Goal: Task Accomplishment & Management: Manage account settings

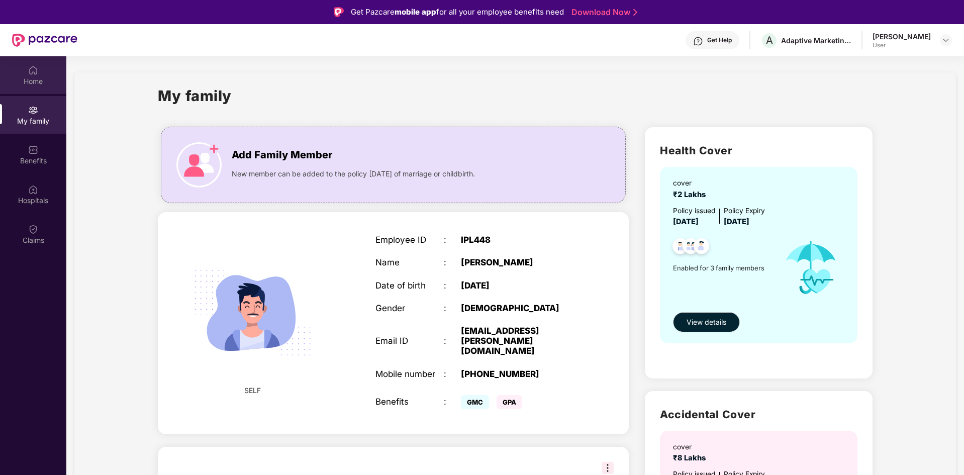
click at [32, 81] on div "Home" at bounding box center [33, 81] width 66 height 10
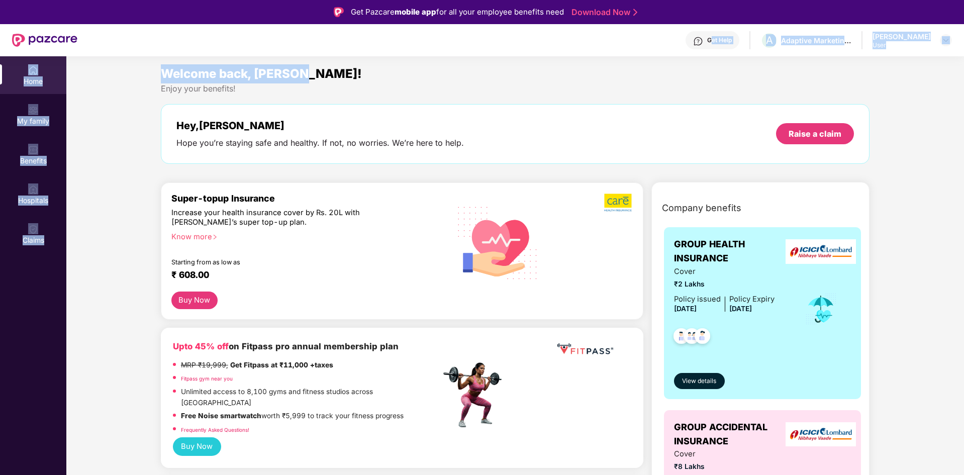
drag, startPoint x: 729, startPoint y: 37, endPoint x: 709, endPoint y: 66, distance: 35.3
click at [709, 66] on div "Get Pazcare mobile app for all your employee benefits need Download Now Get Hel…" at bounding box center [482, 265] width 964 height 531
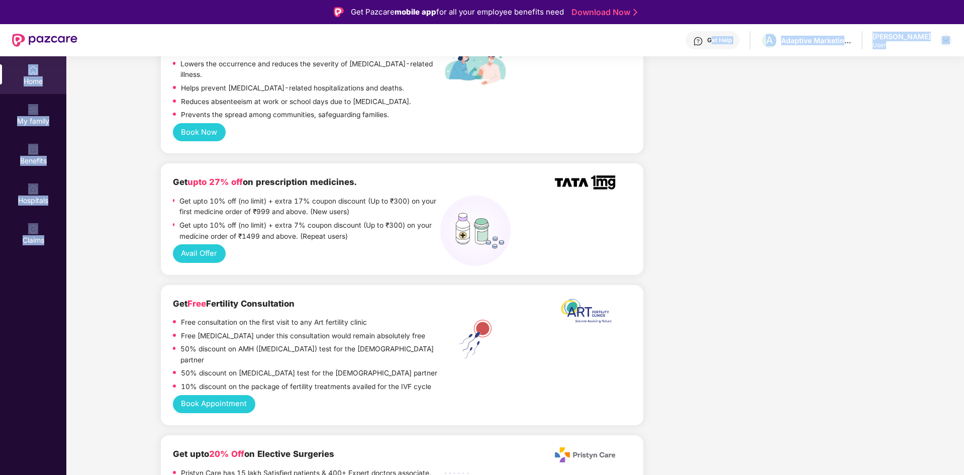
scroll to position [704, 0]
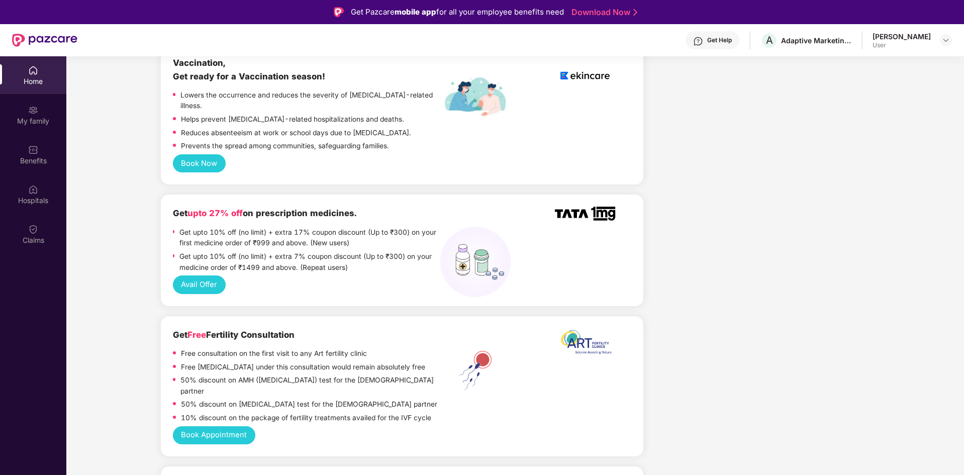
click at [15, 233] on div "Claims" at bounding box center [33, 234] width 66 height 38
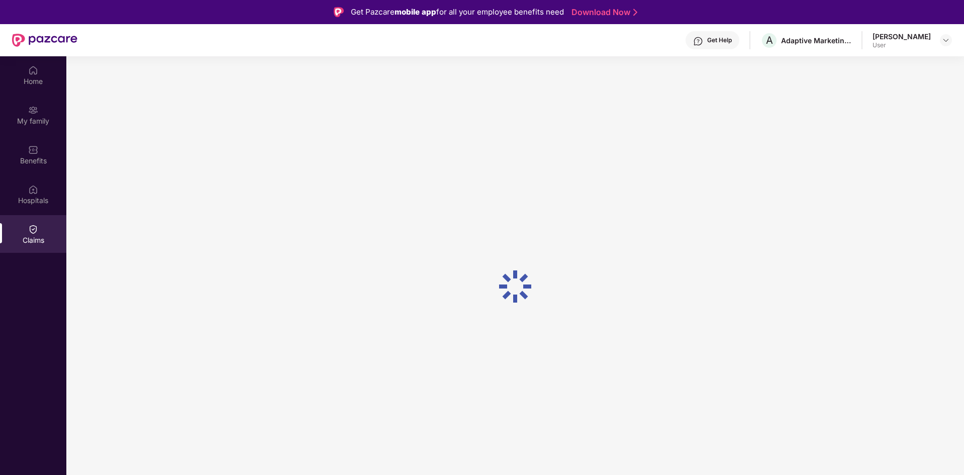
scroll to position [0, 0]
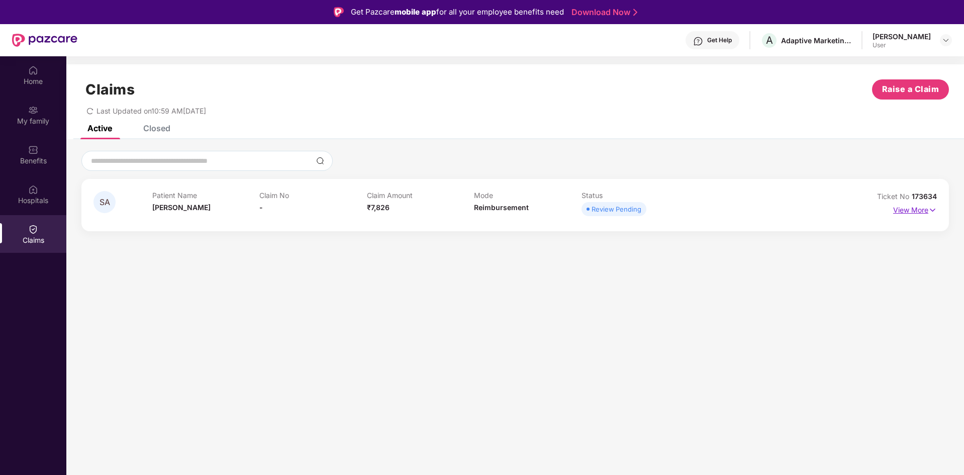
click at [924, 215] on p "View More" at bounding box center [915, 209] width 44 height 14
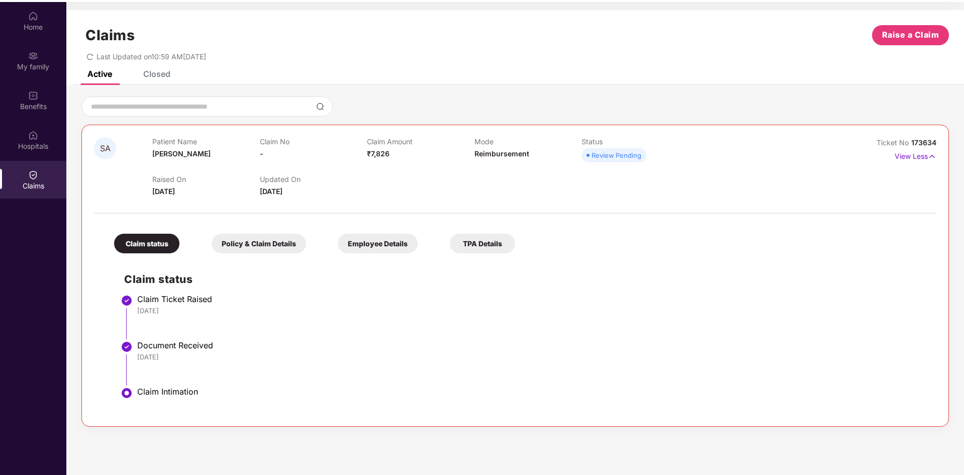
scroll to position [56, 0]
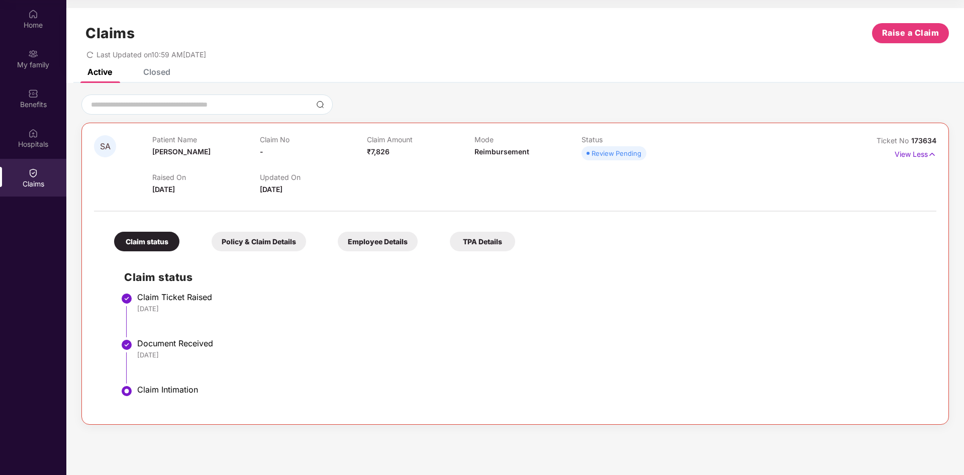
click at [270, 243] on div "Policy & Claim Details" at bounding box center [259, 242] width 95 height 20
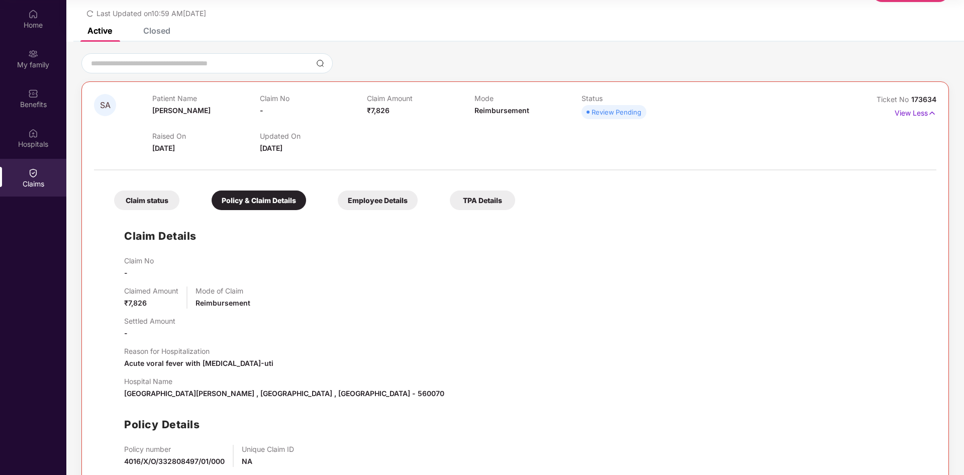
scroll to position [94, 0]
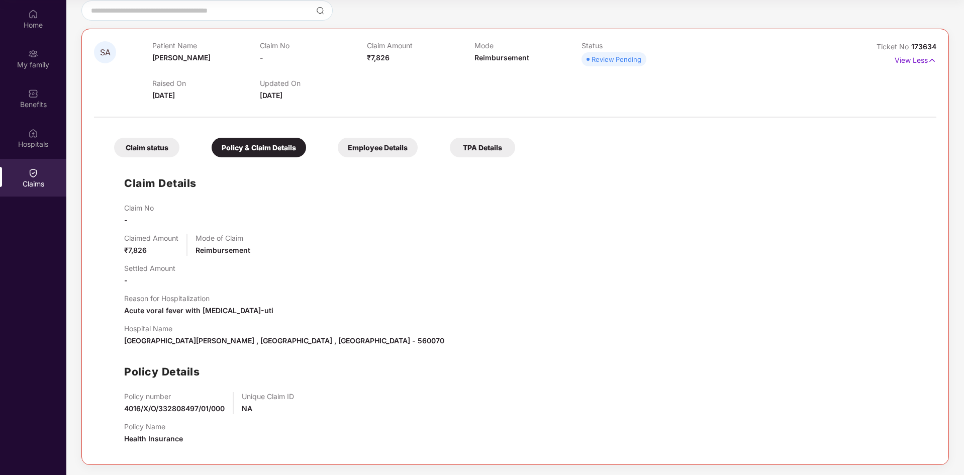
click at [384, 145] on div "Employee Details" at bounding box center [378, 148] width 80 height 20
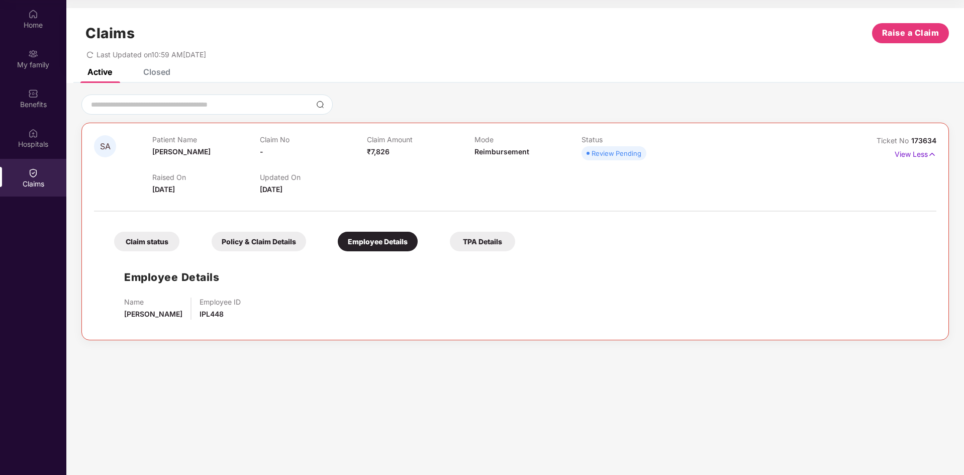
click at [488, 243] on div "TPA Details" at bounding box center [482, 242] width 65 height 20
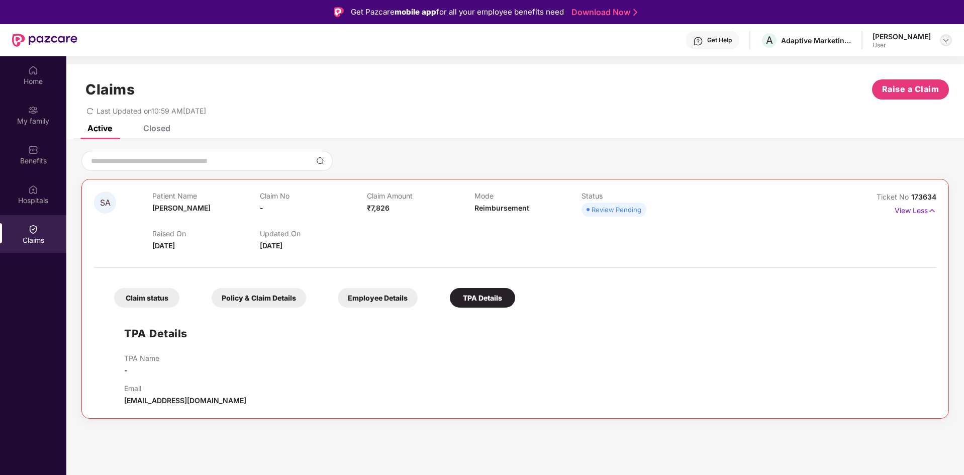
click at [946, 40] on img at bounding box center [946, 40] width 8 height 8
click at [854, 61] on div "Logout" at bounding box center [898, 64] width 131 height 20
